Goal: Information Seeking & Learning: Find specific fact

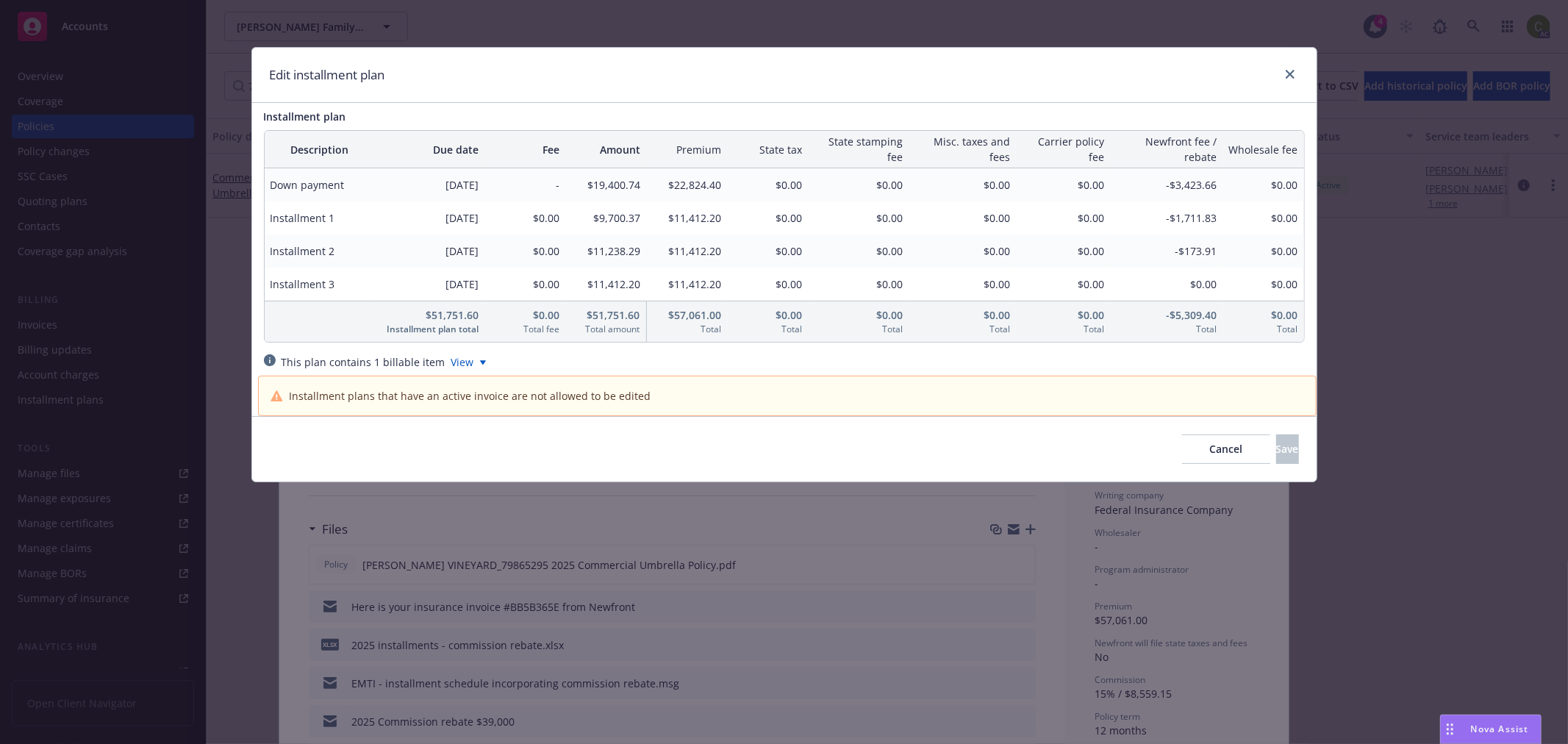
scroll to position [981, 0]
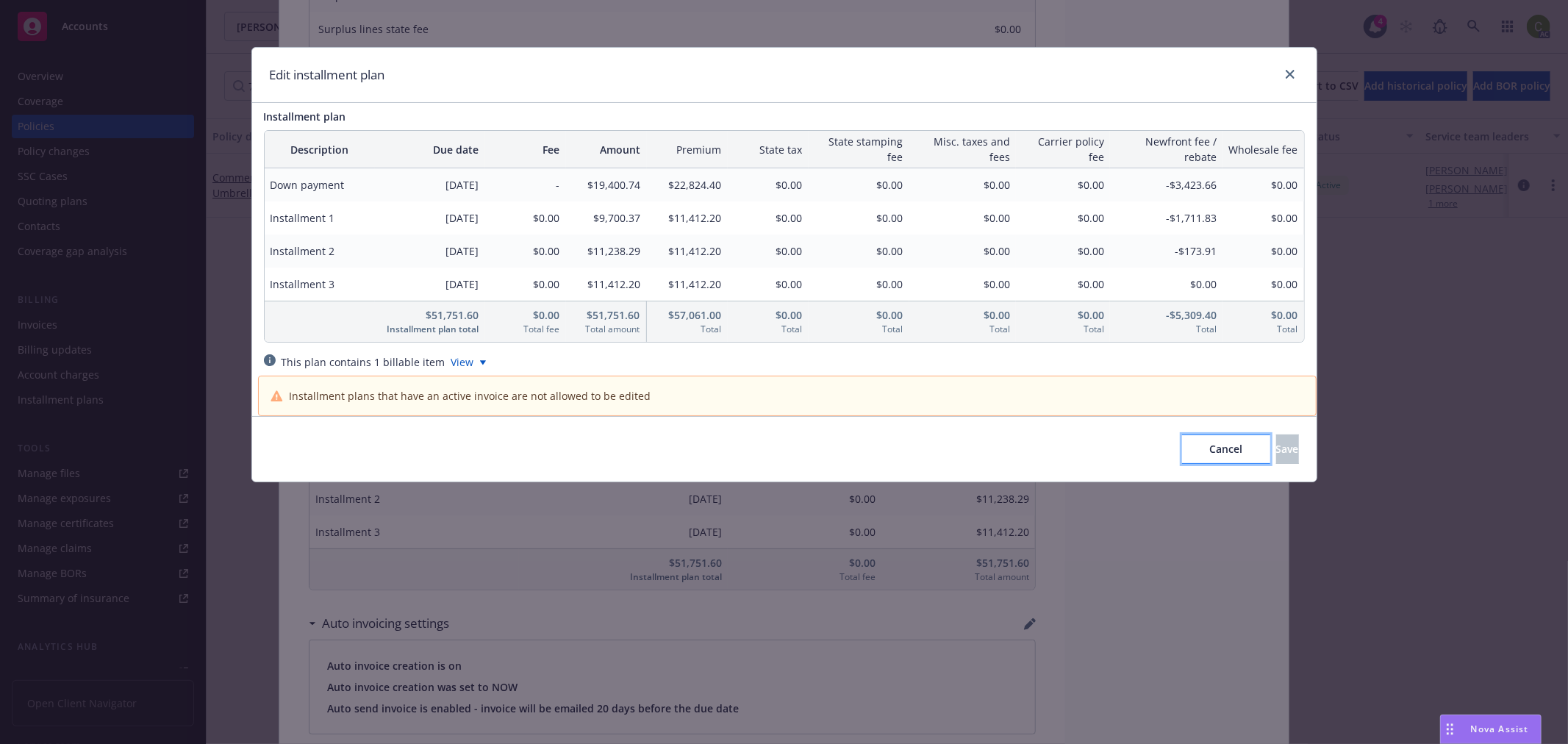
click at [1182, 450] on button "Cancel" at bounding box center [1226, 449] width 89 height 30
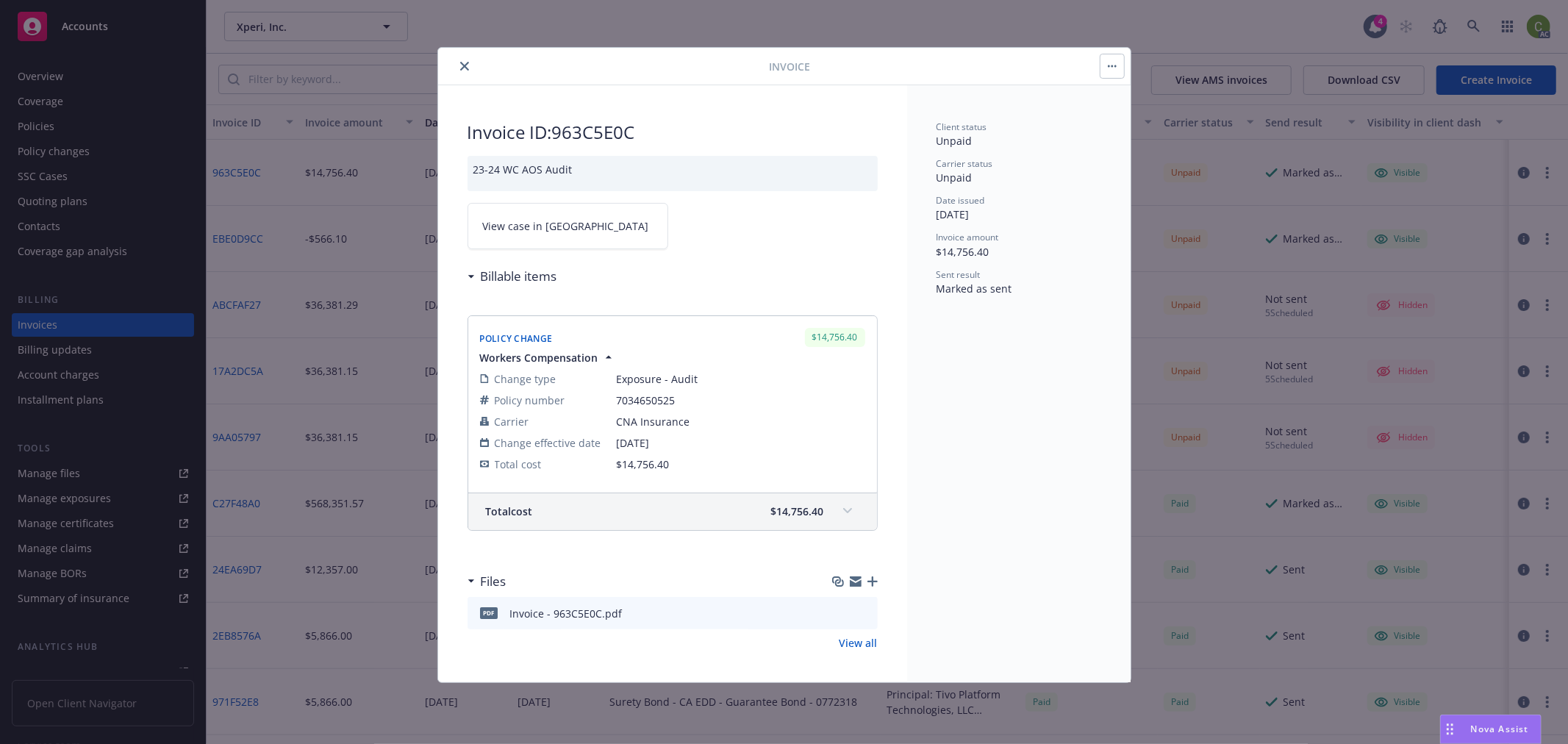
click at [515, 231] on span "View case in SSC" at bounding box center [565, 227] width 166 height 16
click at [469, 67] on button "close" at bounding box center [465, 66] width 18 height 18
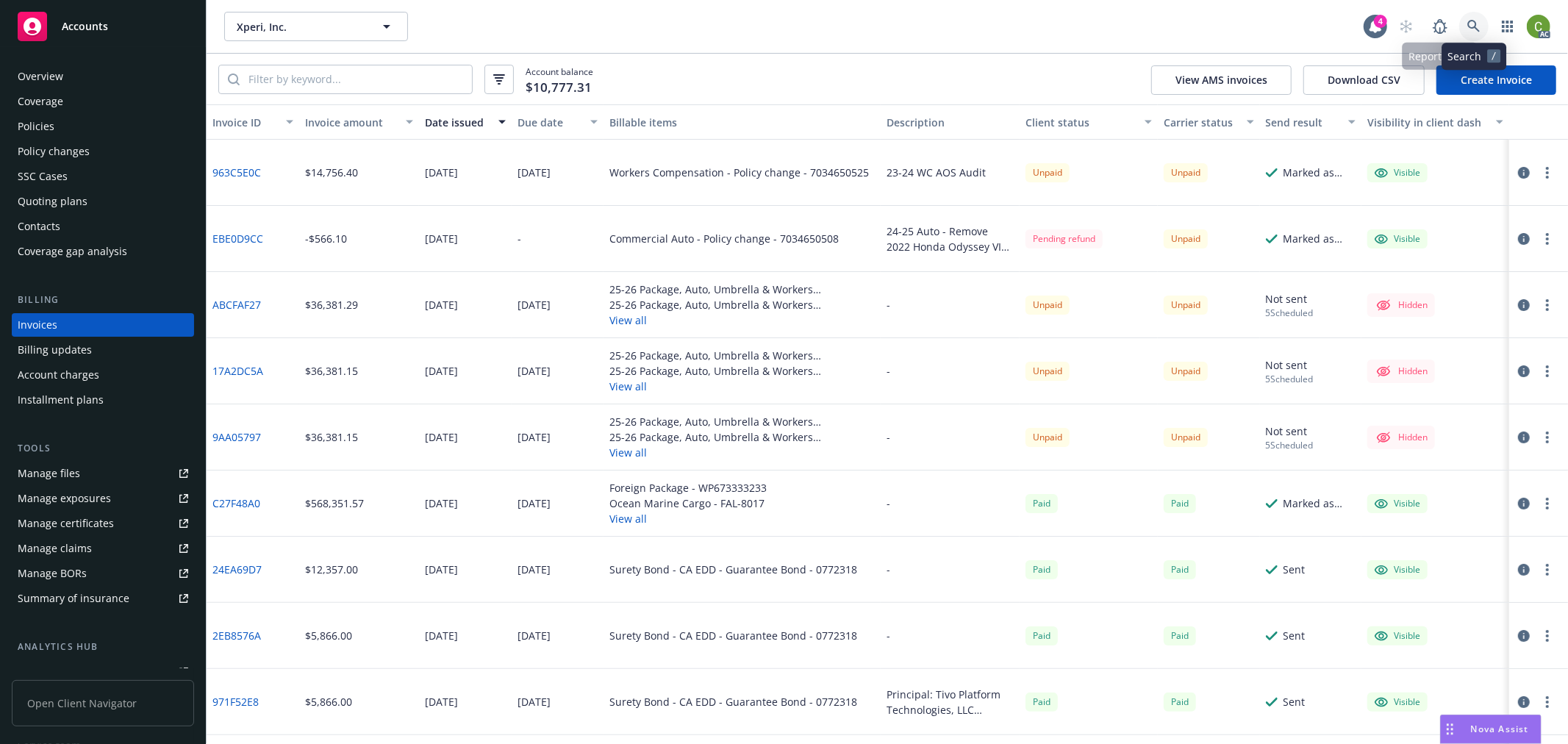
click at [1462, 30] on link at bounding box center [1473, 27] width 30 height 30
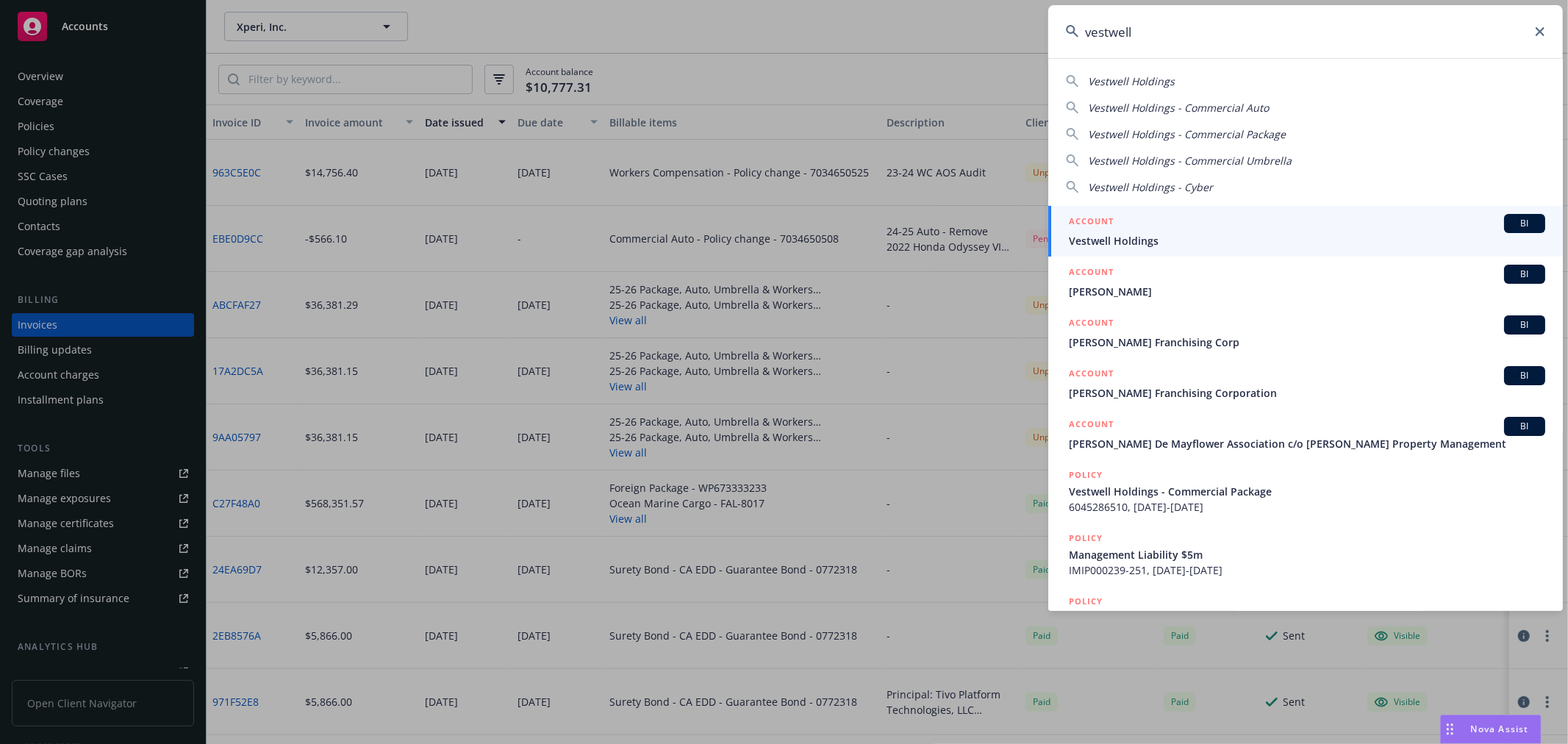
type input "vestwell"
click at [1194, 234] on span "Vestwell Holdings" at bounding box center [1307, 241] width 477 height 16
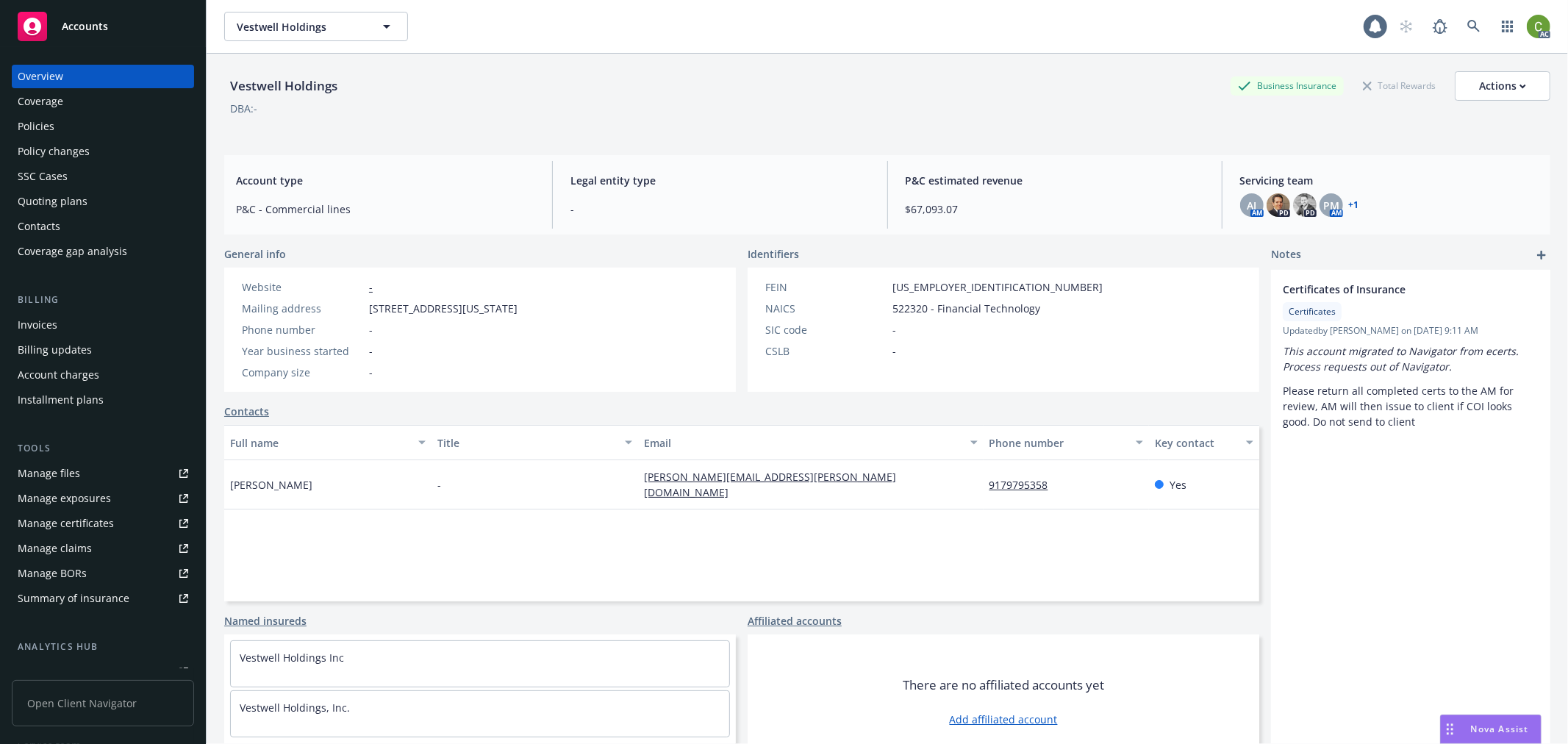
click at [57, 325] on div "Invoices" at bounding box center [102, 325] width 170 height 24
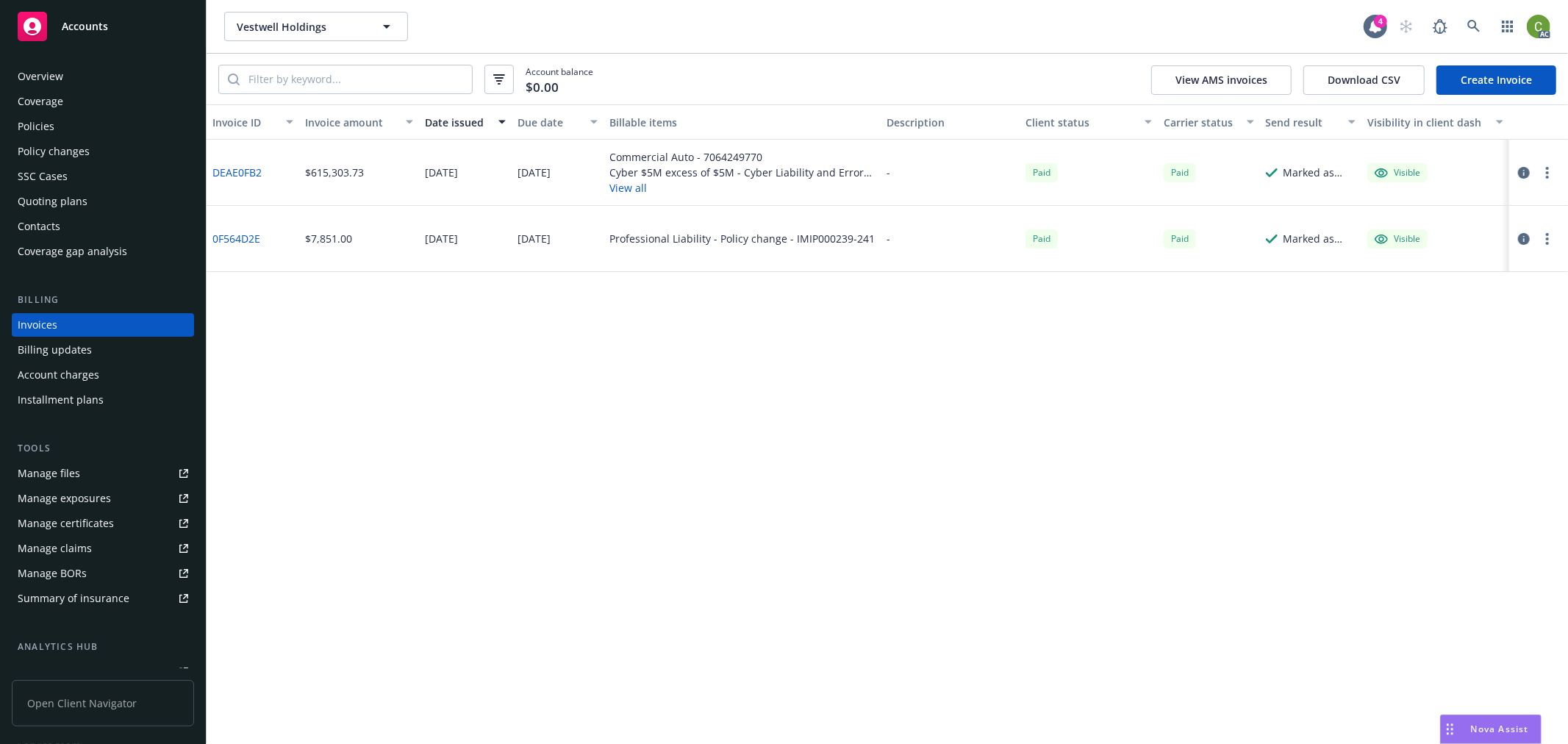
click at [71, 128] on div "Policies" at bounding box center [102, 126] width 170 height 24
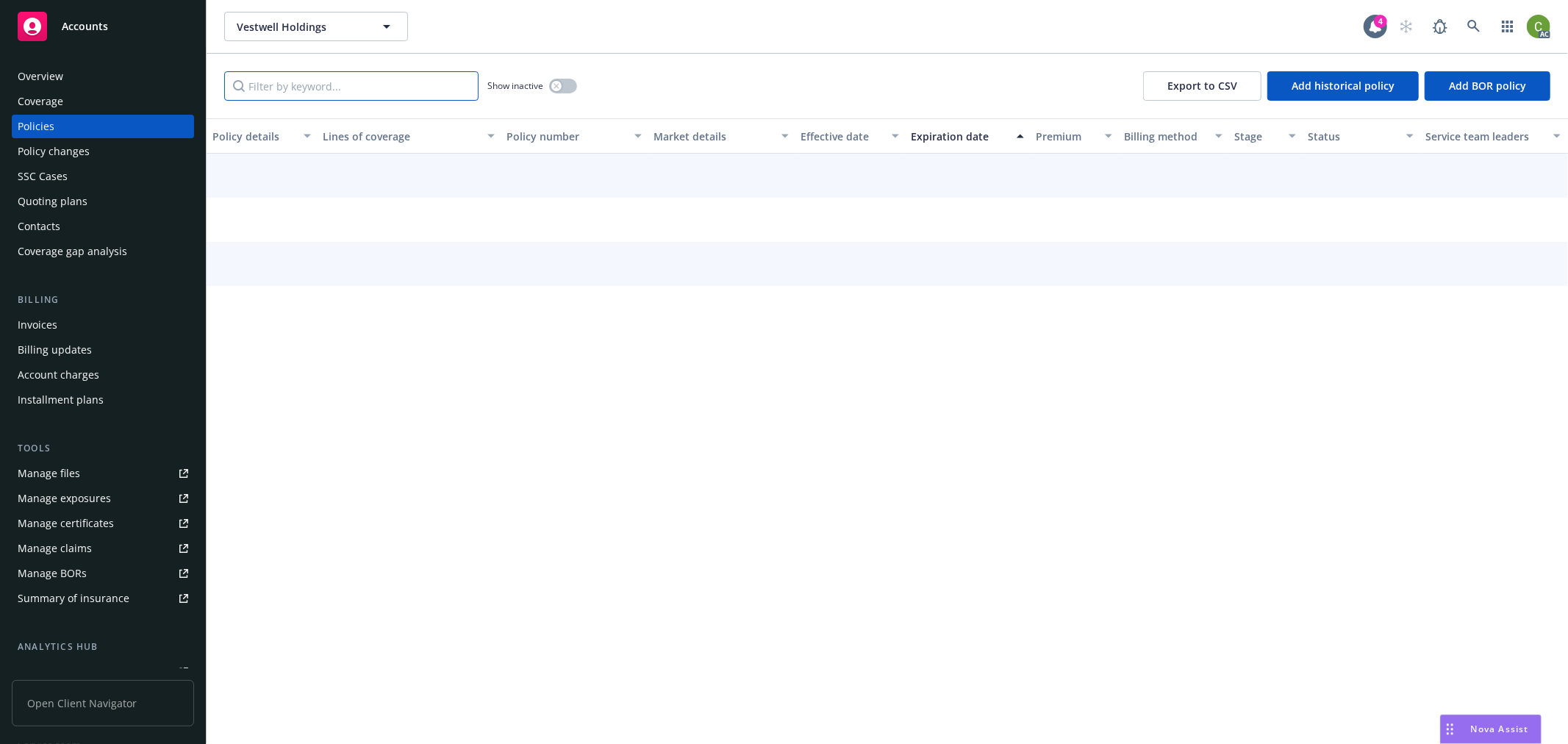
click at [323, 91] on input "Filter by keyword..." at bounding box center [352, 86] width 254 height 30
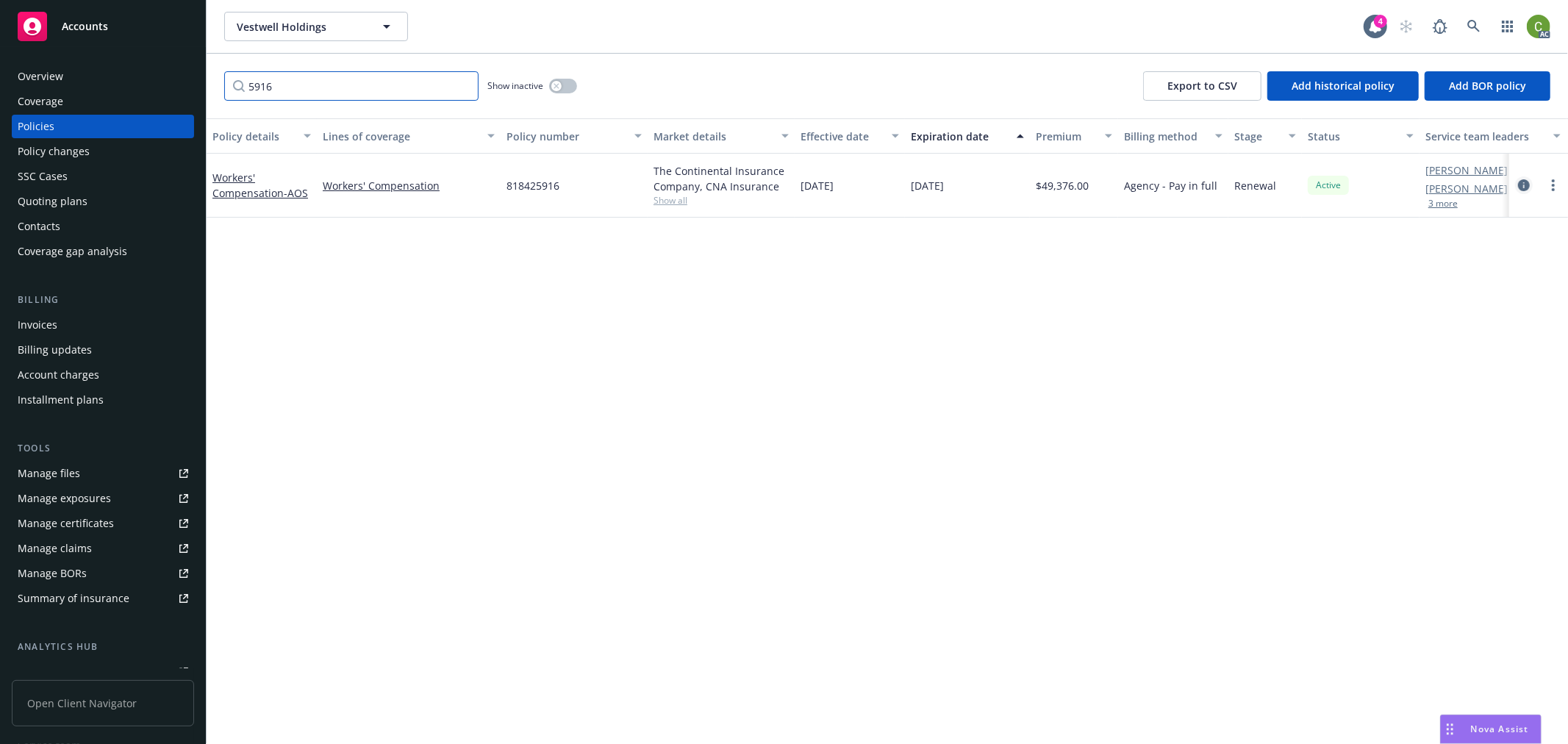
type input "5916"
click at [1522, 184] on icon "circleInformation" at bounding box center [1524, 185] width 12 height 12
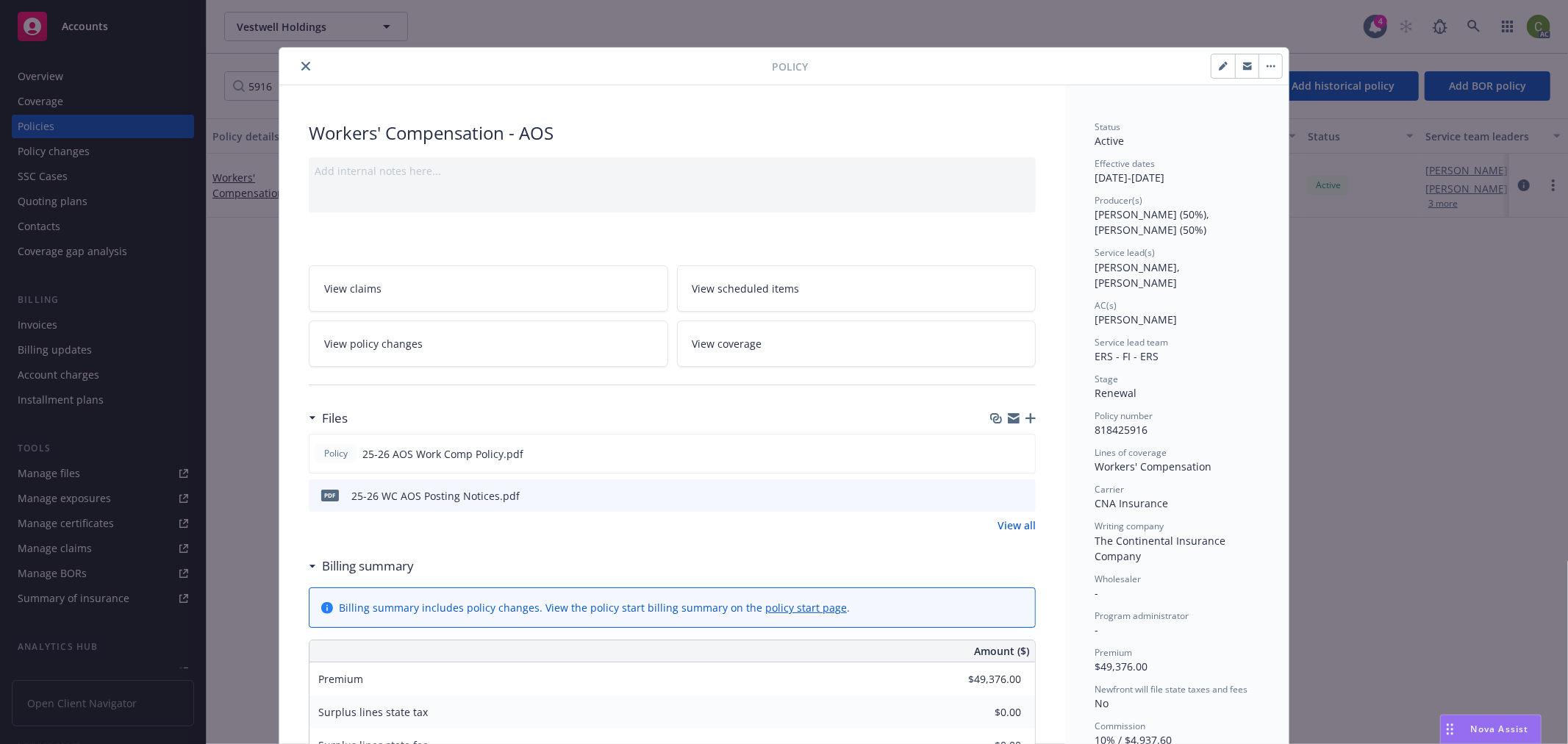
click at [289, 68] on div at bounding box center [529, 66] width 487 height 18
click at [301, 63] on icon "close" at bounding box center [305, 66] width 9 height 9
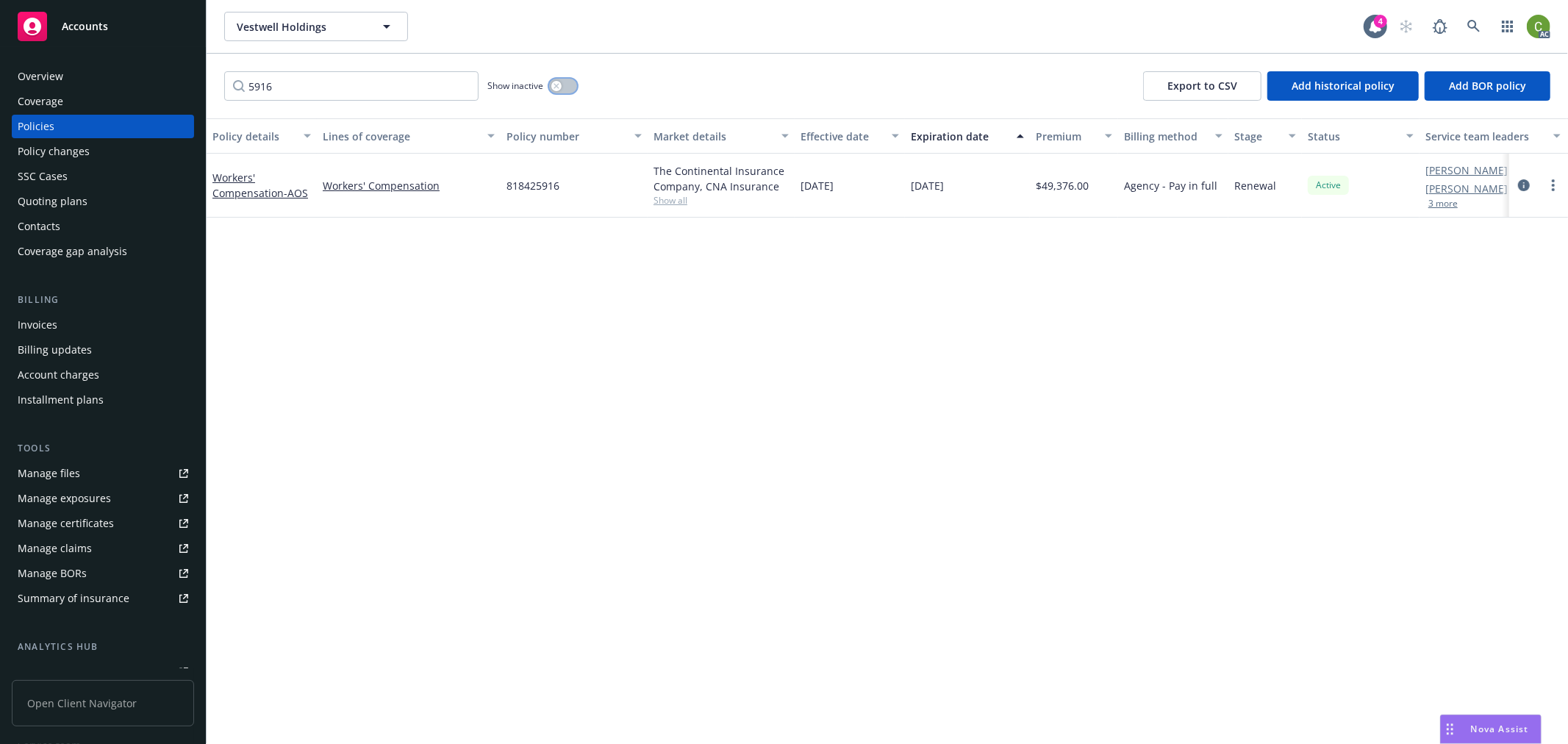
click at [561, 84] on button "button" at bounding box center [562, 86] width 28 height 15
click at [1520, 189] on icon "circleInformation" at bounding box center [1524, 185] width 12 height 12
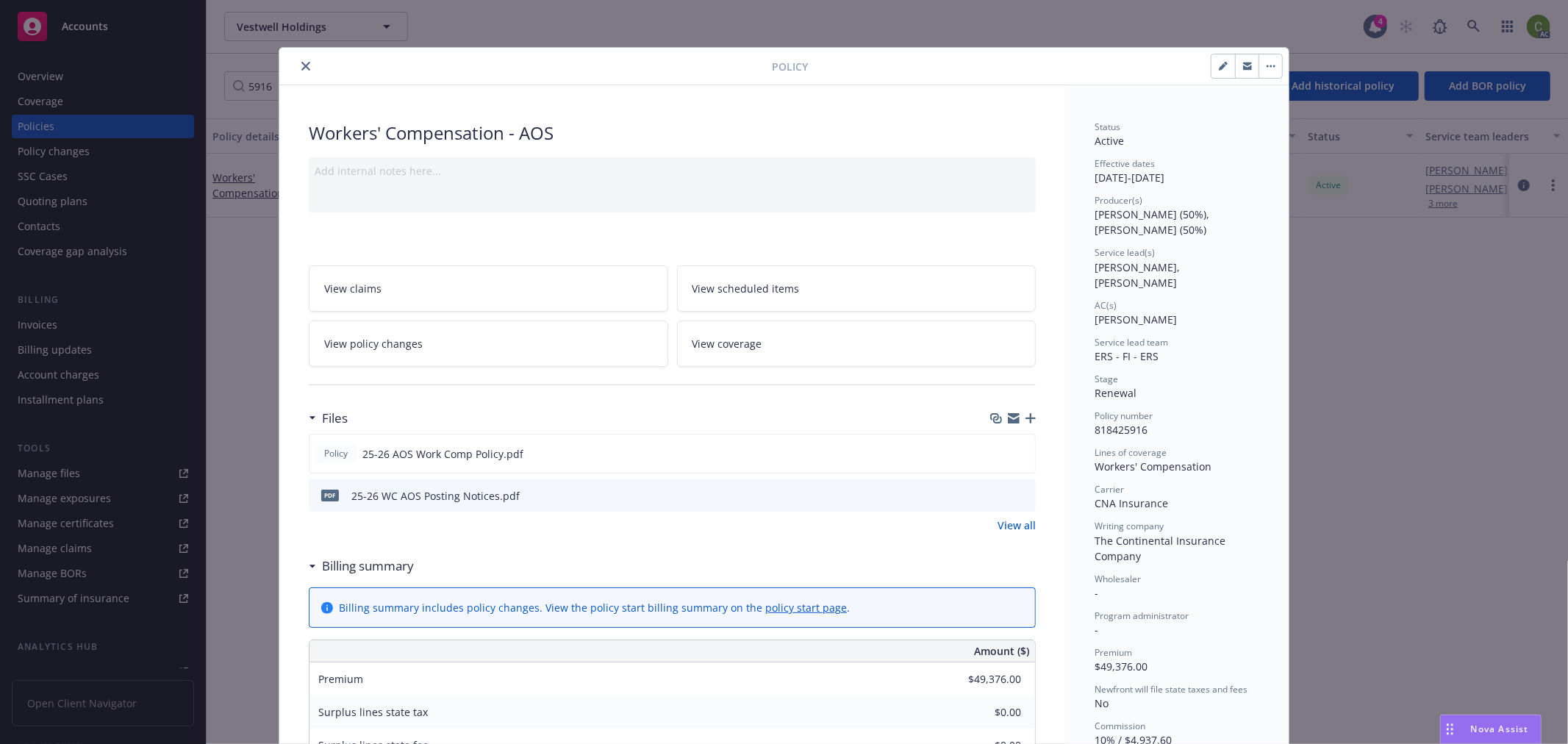
scroll to position [44, 0]
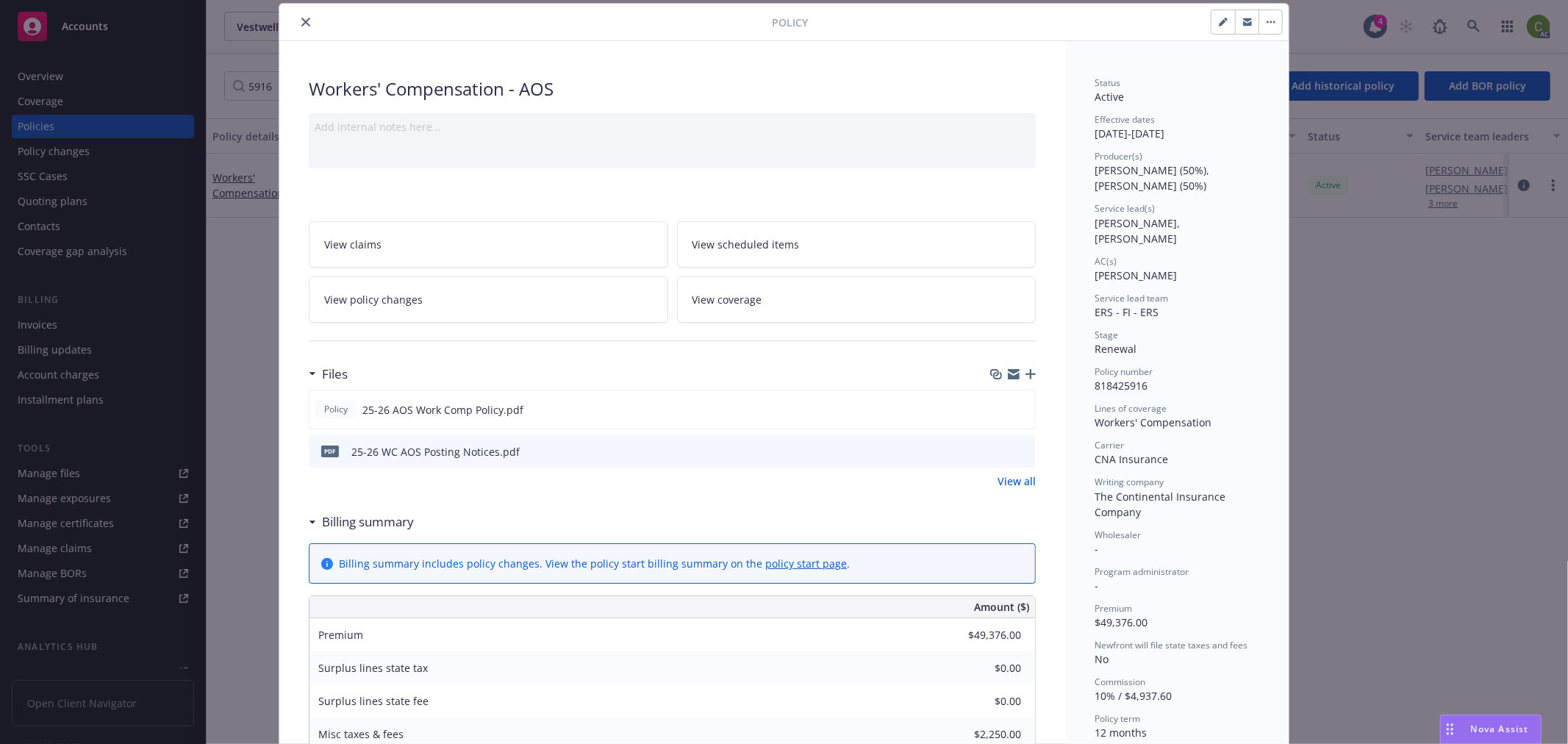
click at [301, 23] on icon "close" at bounding box center [305, 22] width 9 height 9
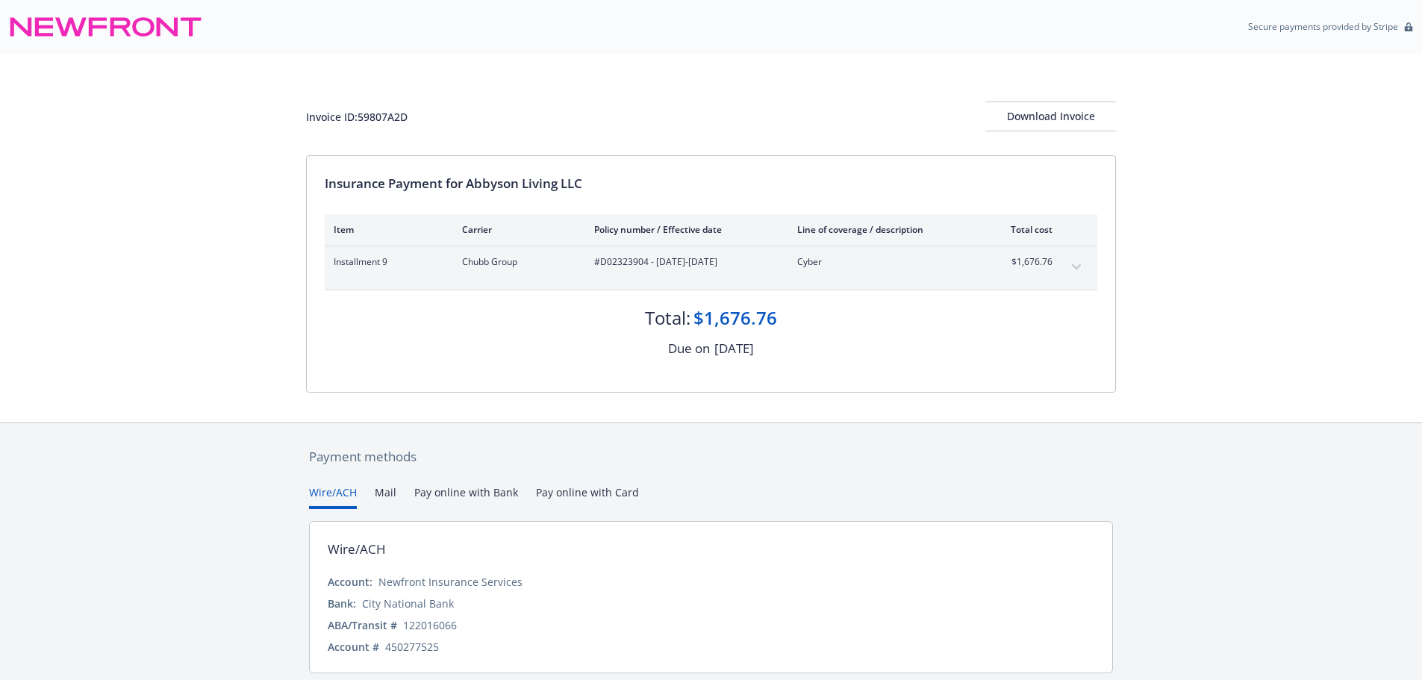
click at [617, 260] on span "#D02323904 - 06/13/2024-07/01/2025" at bounding box center [683, 261] width 179 height 13
copy span "D02323904"
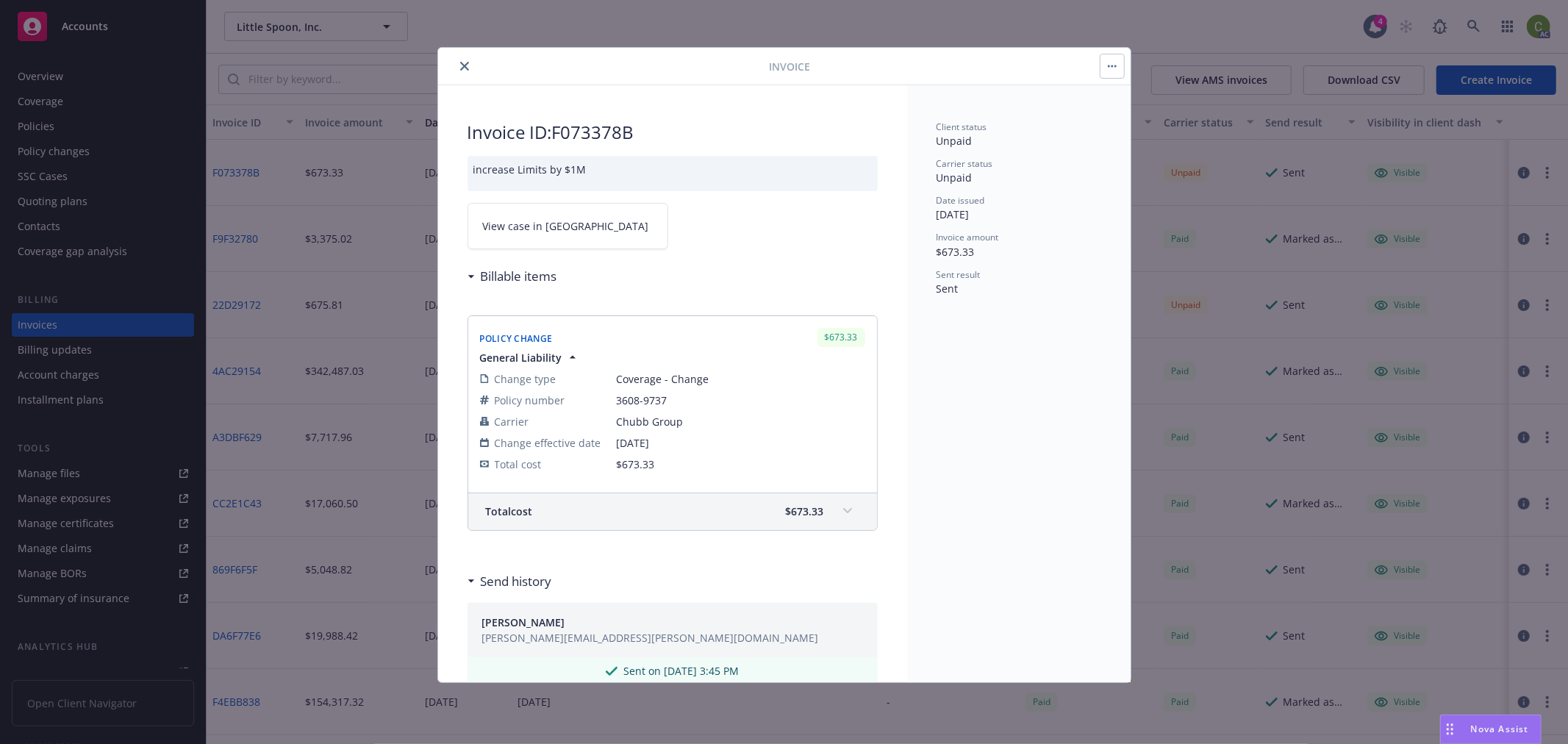
click at [561, 219] on link "View case in SSC" at bounding box center [568, 226] width 201 height 46
drag, startPoint x: 616, startPoint y: 400, endPoint x: 654, endPoint y: 372, distance: 47.2
click at [684, 400] on span "3608-9737" at bounding box center [741, 400] width 248 height 16
copy span "3608-9737"
click at [465, 65] on icon "close" at bounding box center [464, 66] width 9 height 9
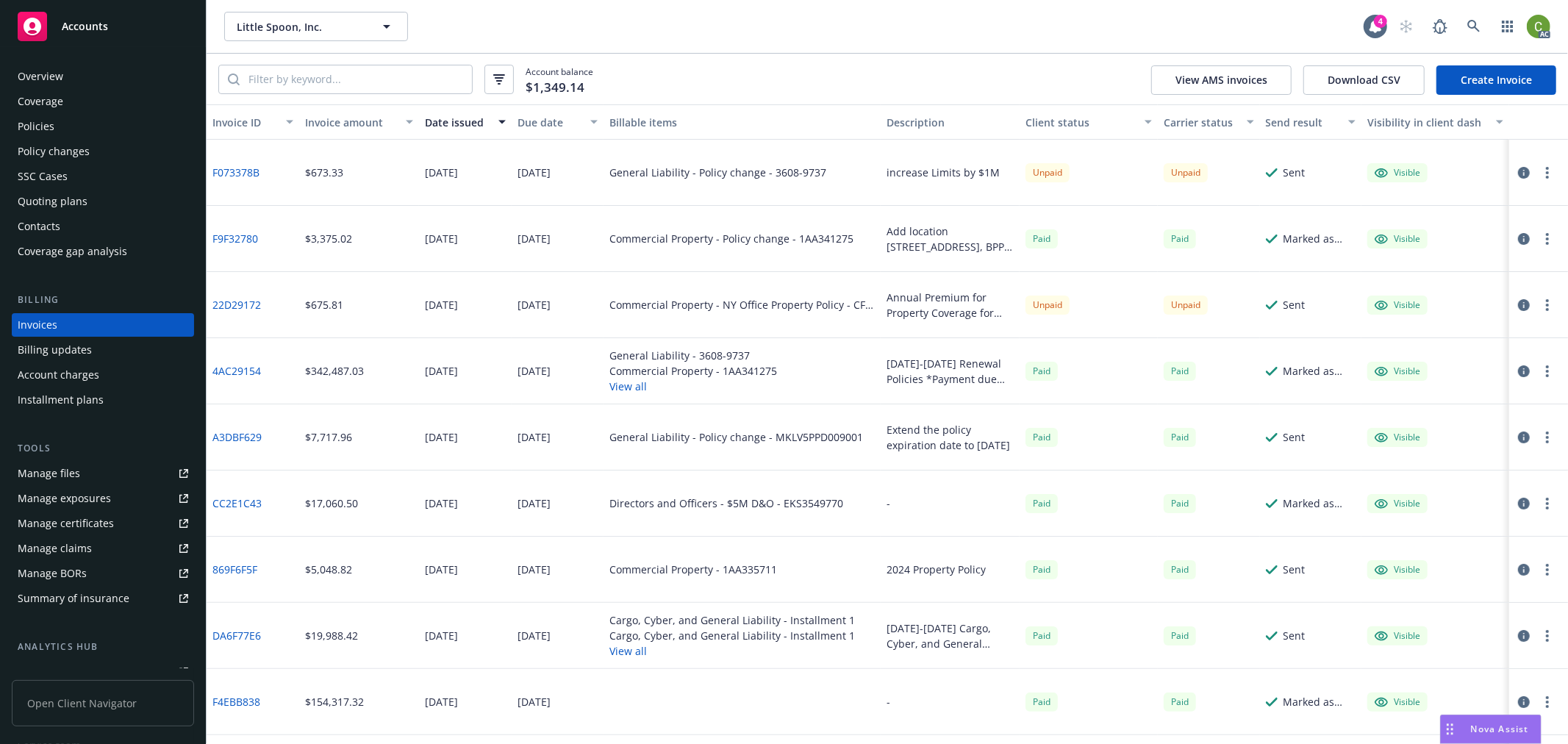
click at [70, 121] on div "Policies" at bounding box center [102, 126] width 170 height 24
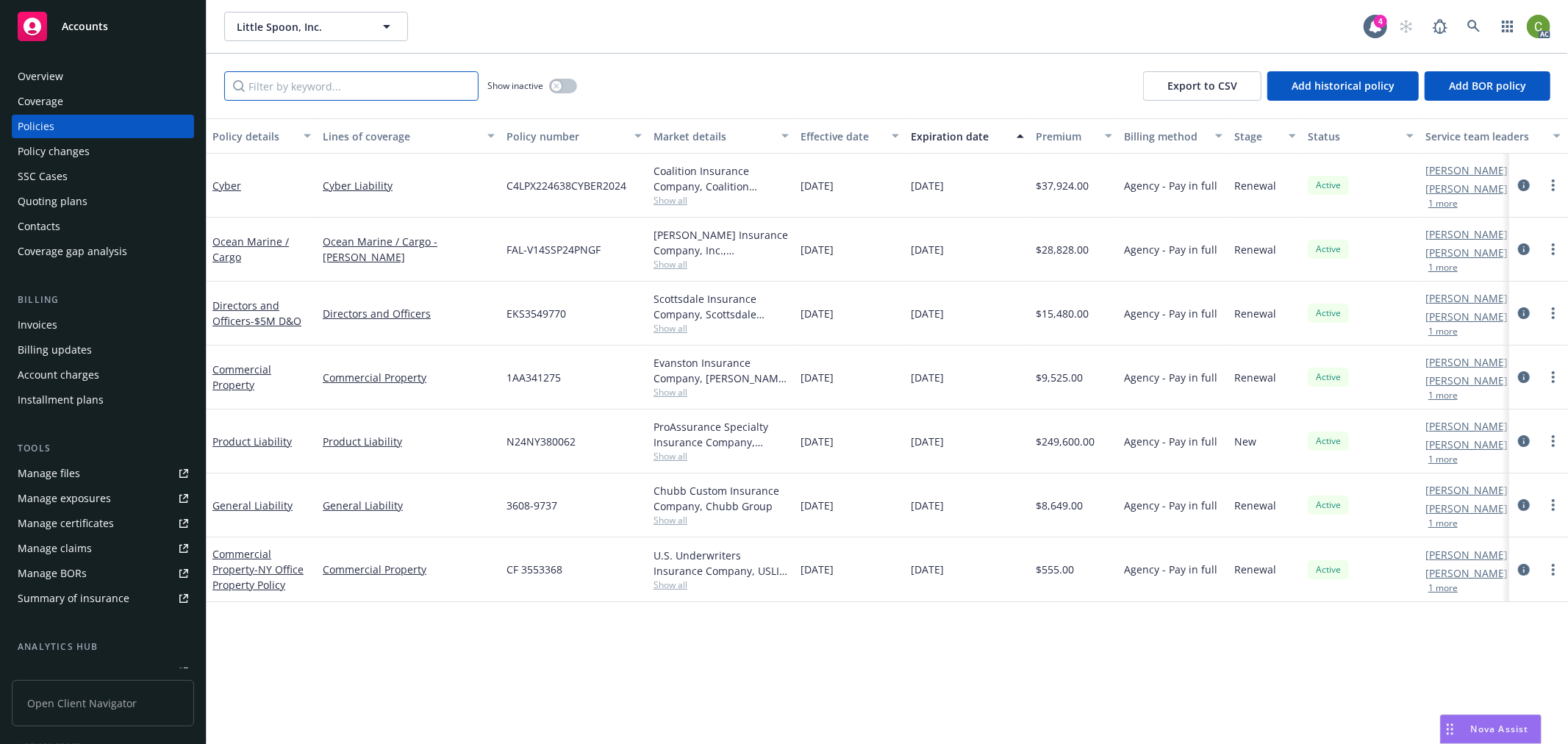
drag, startPoint x: 271, startPoint y: 100, endPoint x: 296, endPoint y: 89, distance: 27.3
click at [274, 98] on input "Filter by keyword..." at bounding box center [352, 86] width 254 height 30
paste input "3608-9737"
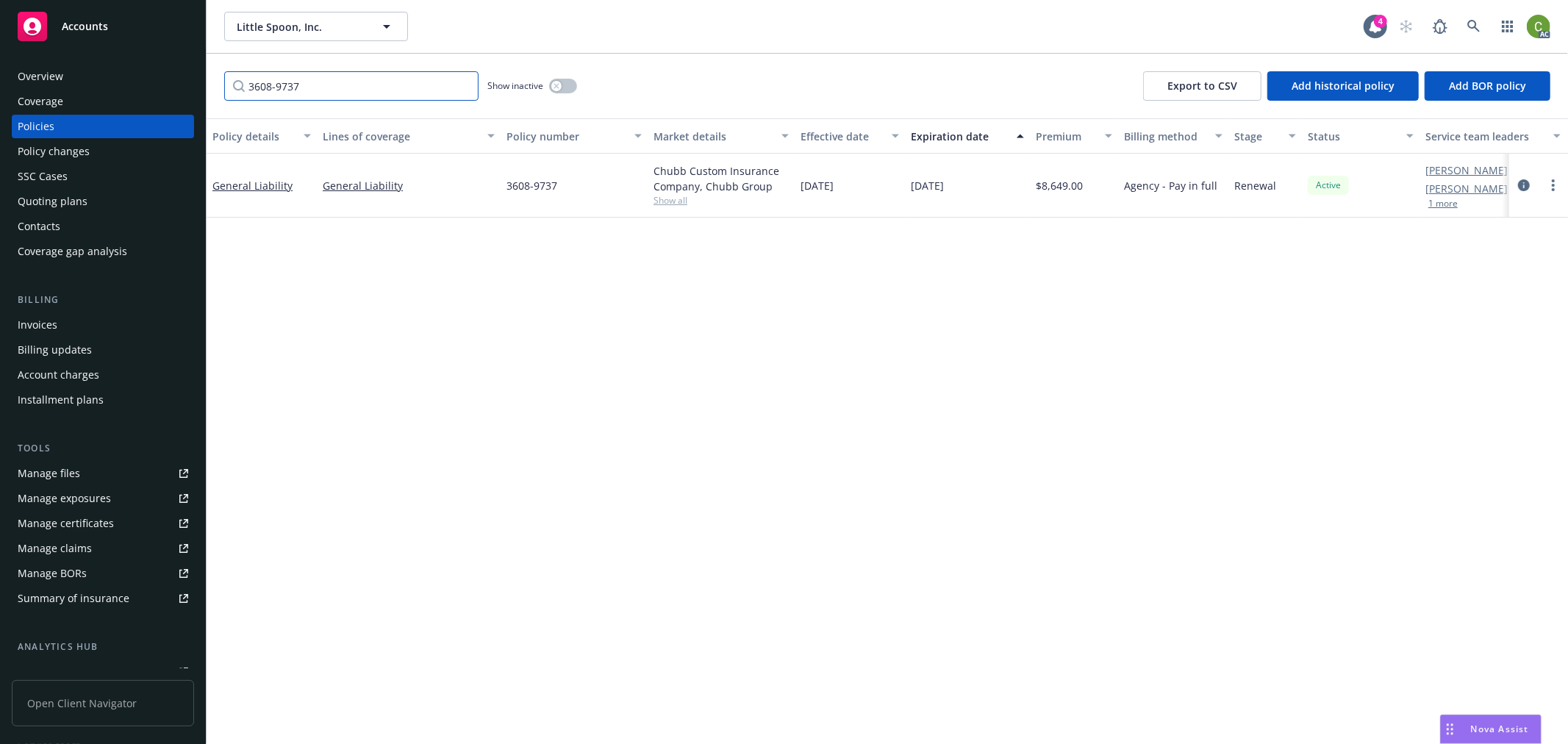
type input "3608-9737"
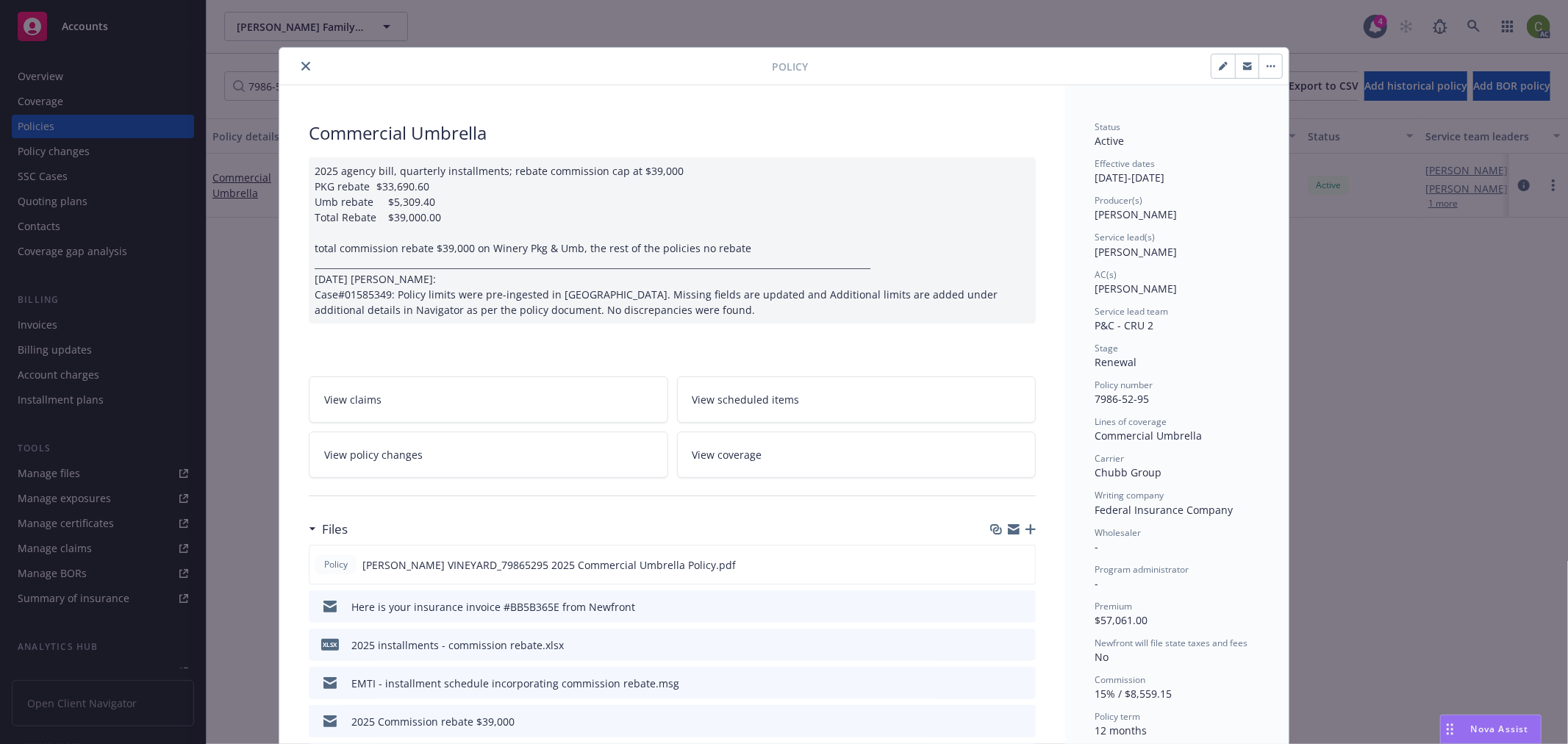
click at [302, 62] on icon "close" at bounding box center [305, 66] width 9 height 9
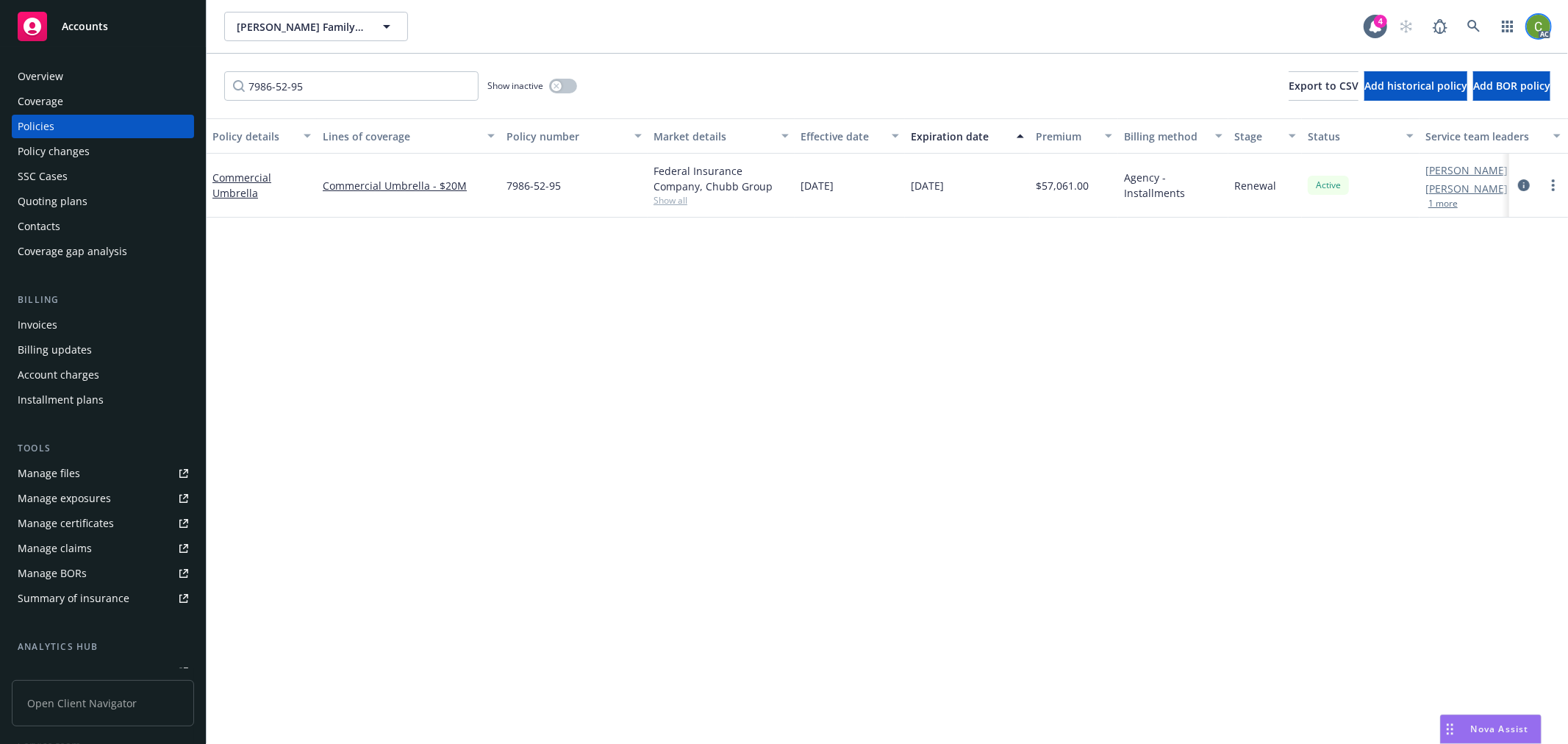
click at [1528, 24] on img at bounding box center [1538, 27] width 24 height 24
click at [1478, 68] on link "Log out" at bounding box center [1476, 66] width 147 height 30
